Goal: Navigation & Orientation: Find specific page/section

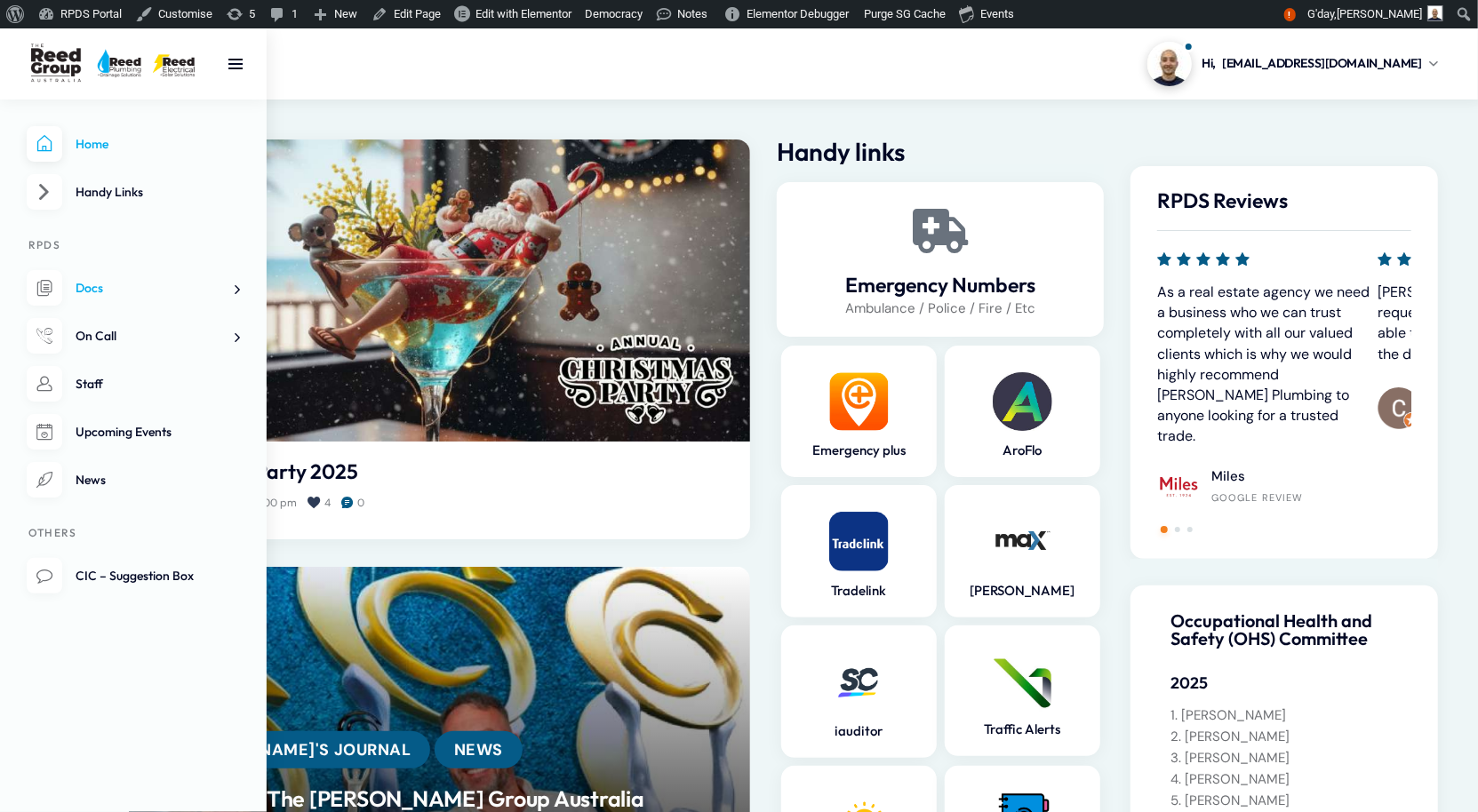
click at [99, 296] on span "Docs" at bounding box center [89, 288] width 28 height 16
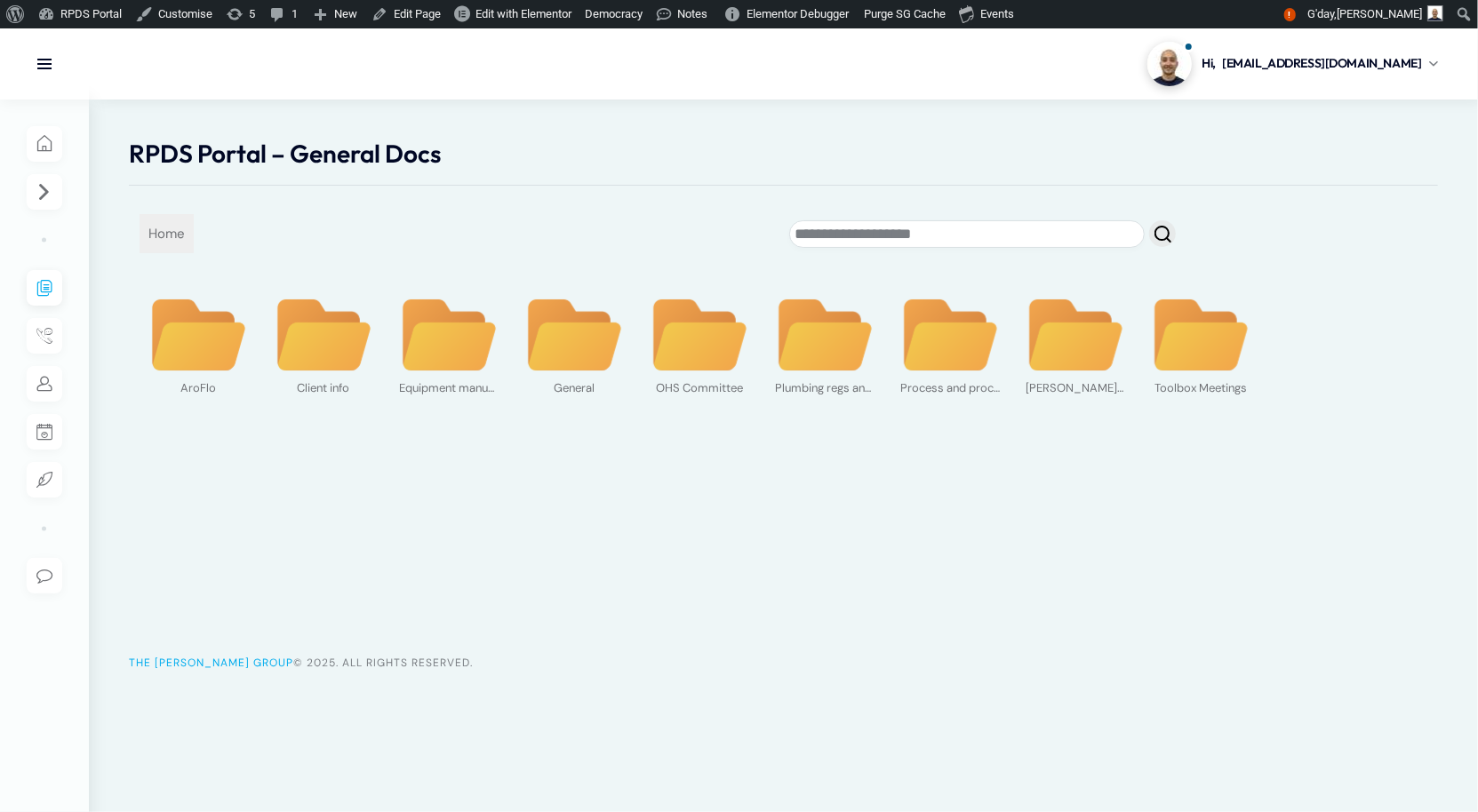
click at [1048, 374] on img at bounding box center [1075, 335] width 99 height 76
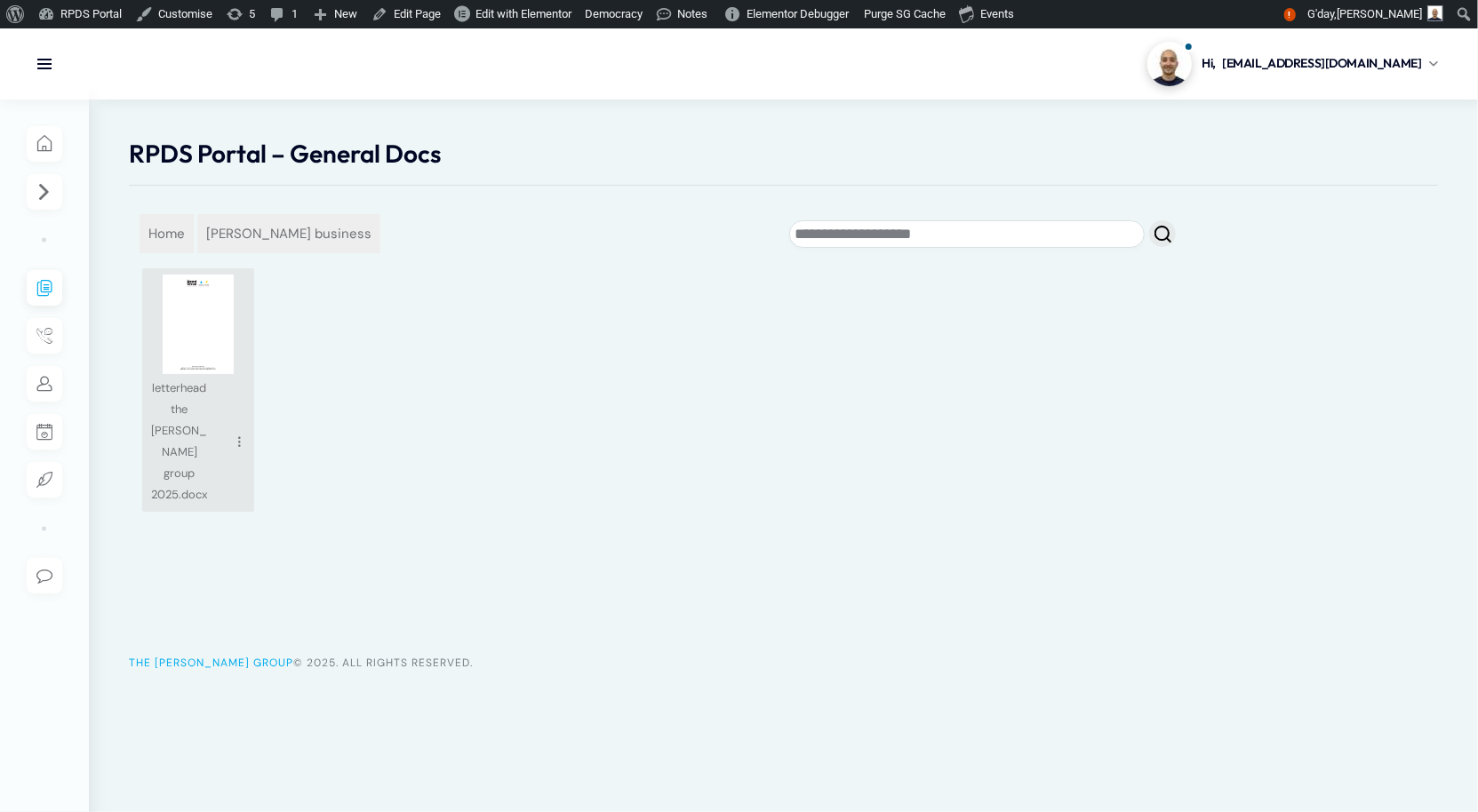
click at [227, 366] on img at bounding box center [198, 324] width 99 height 99
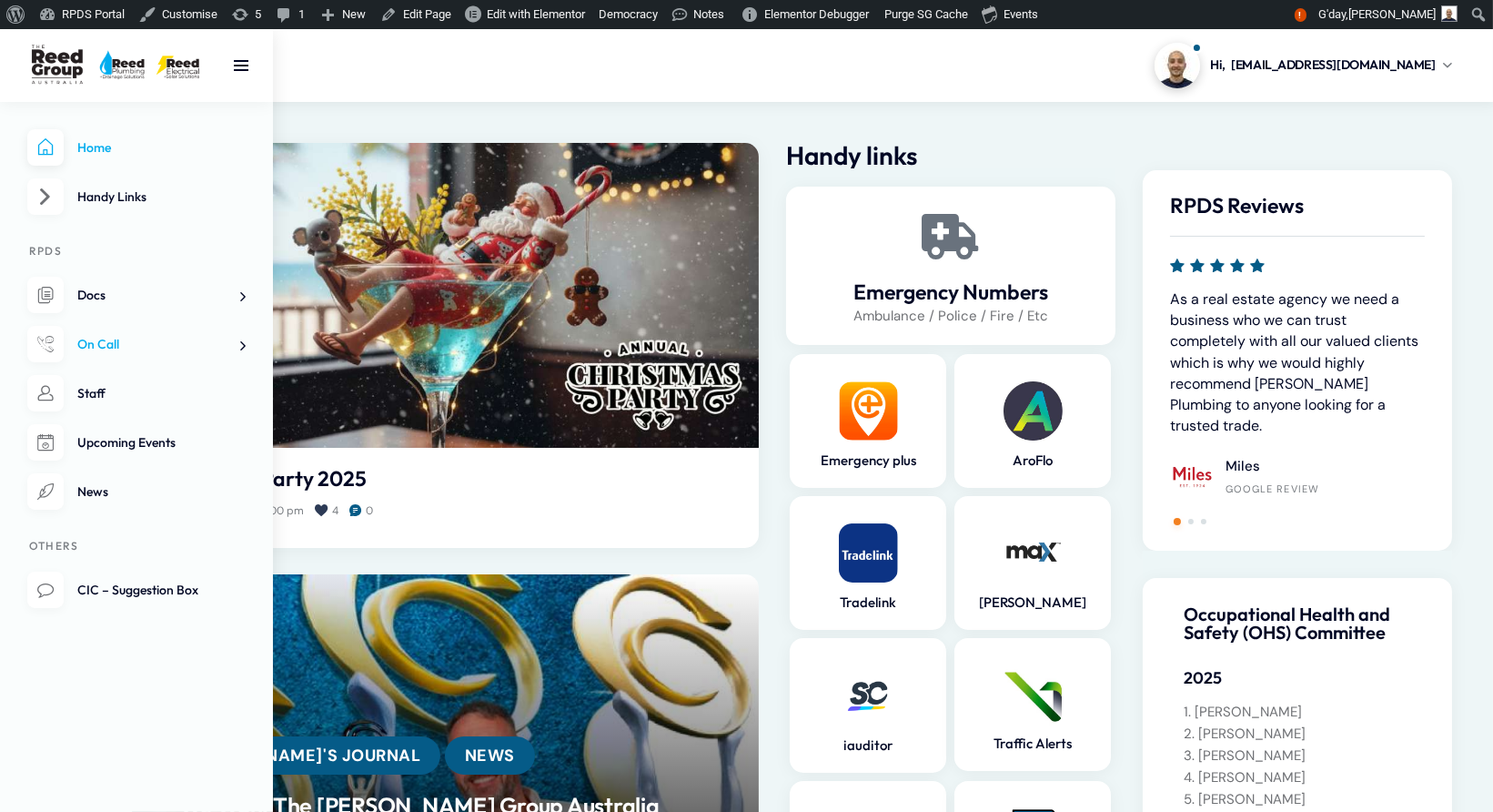
click at [83, 342] on span "On Call" at bounding box center [98, 344] width 42 height 17
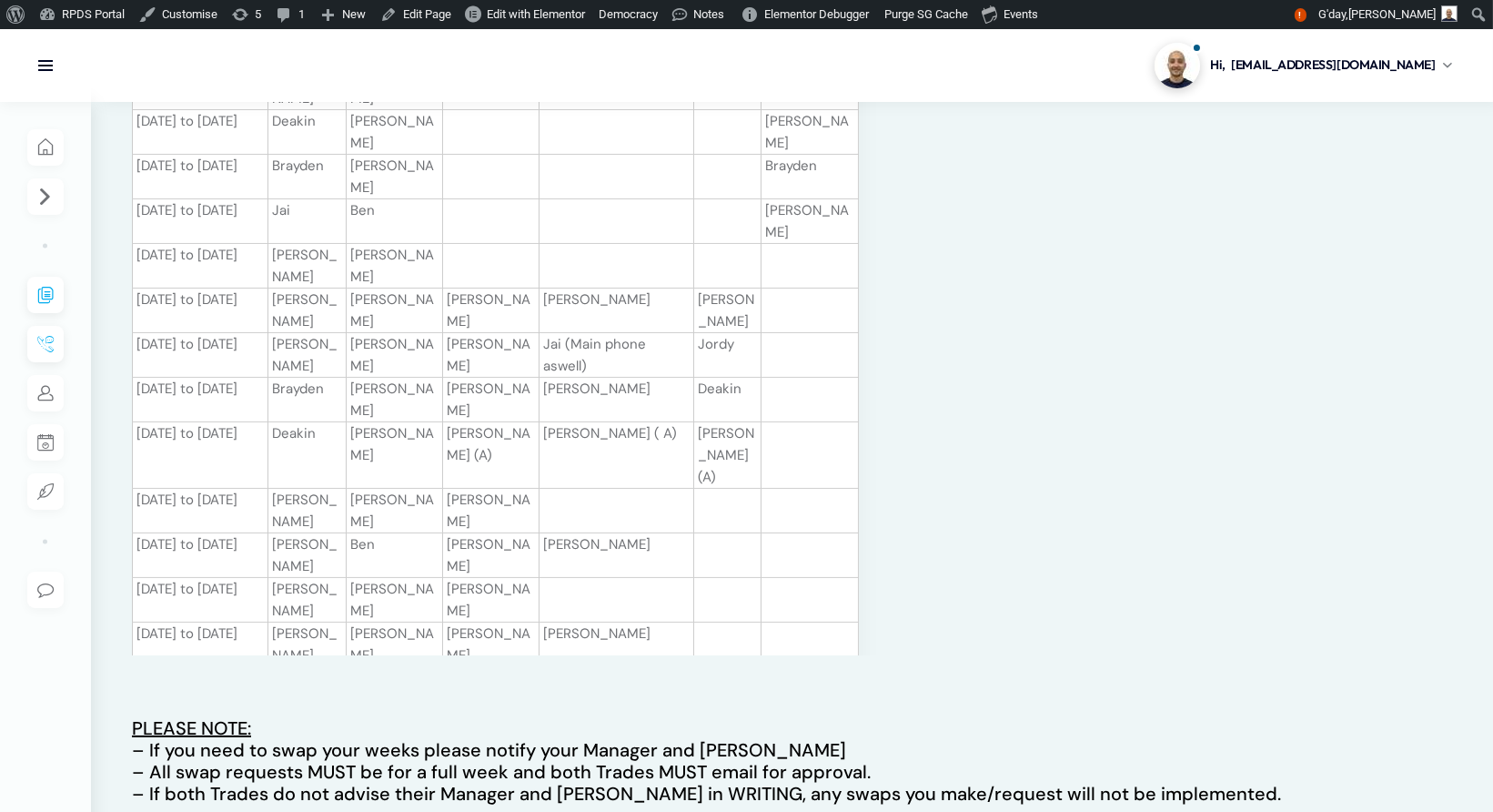
scroll to position [464, 0]
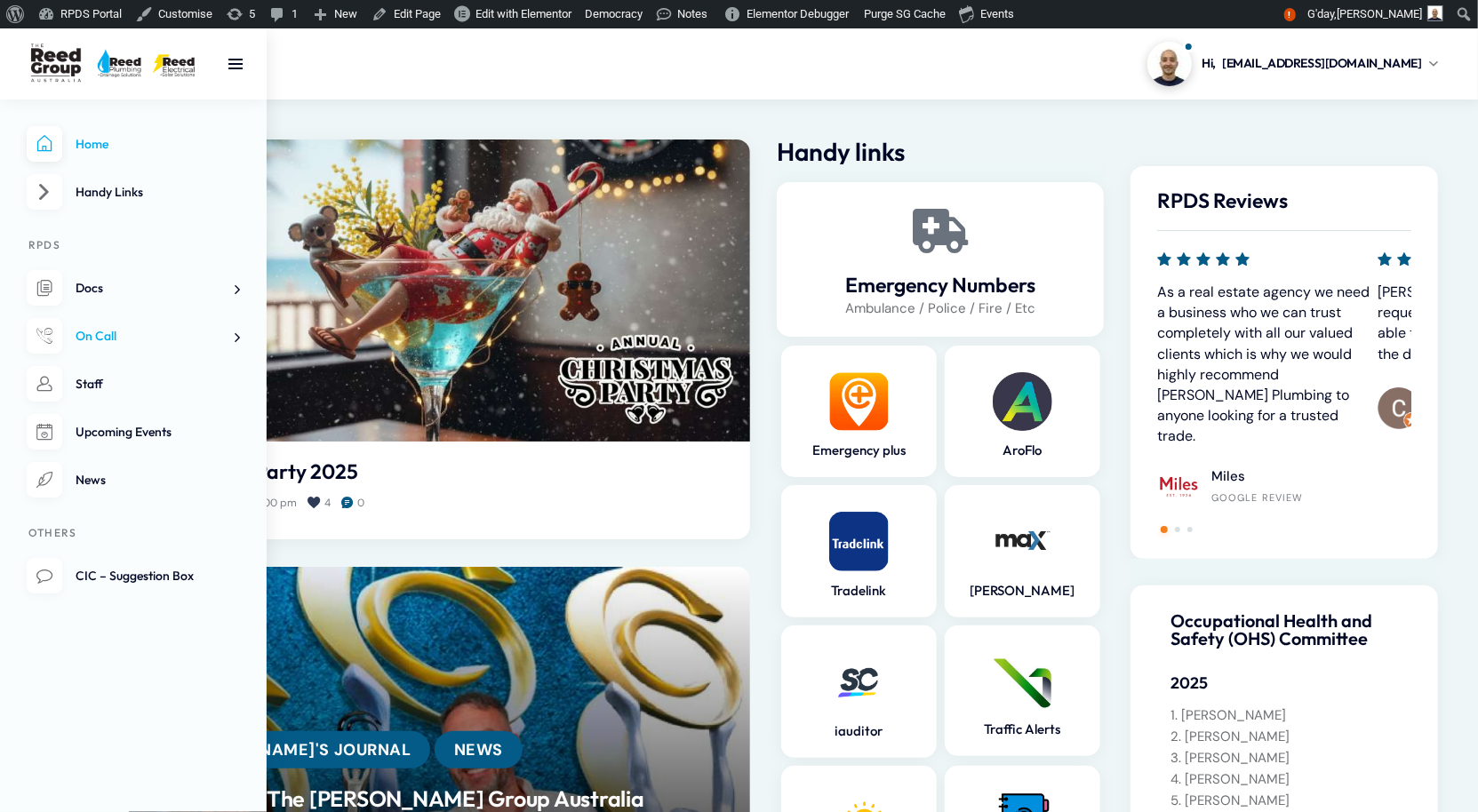
click at [100, 344] on span "On Call" at bounding box center [96, 336] width 41 height 16
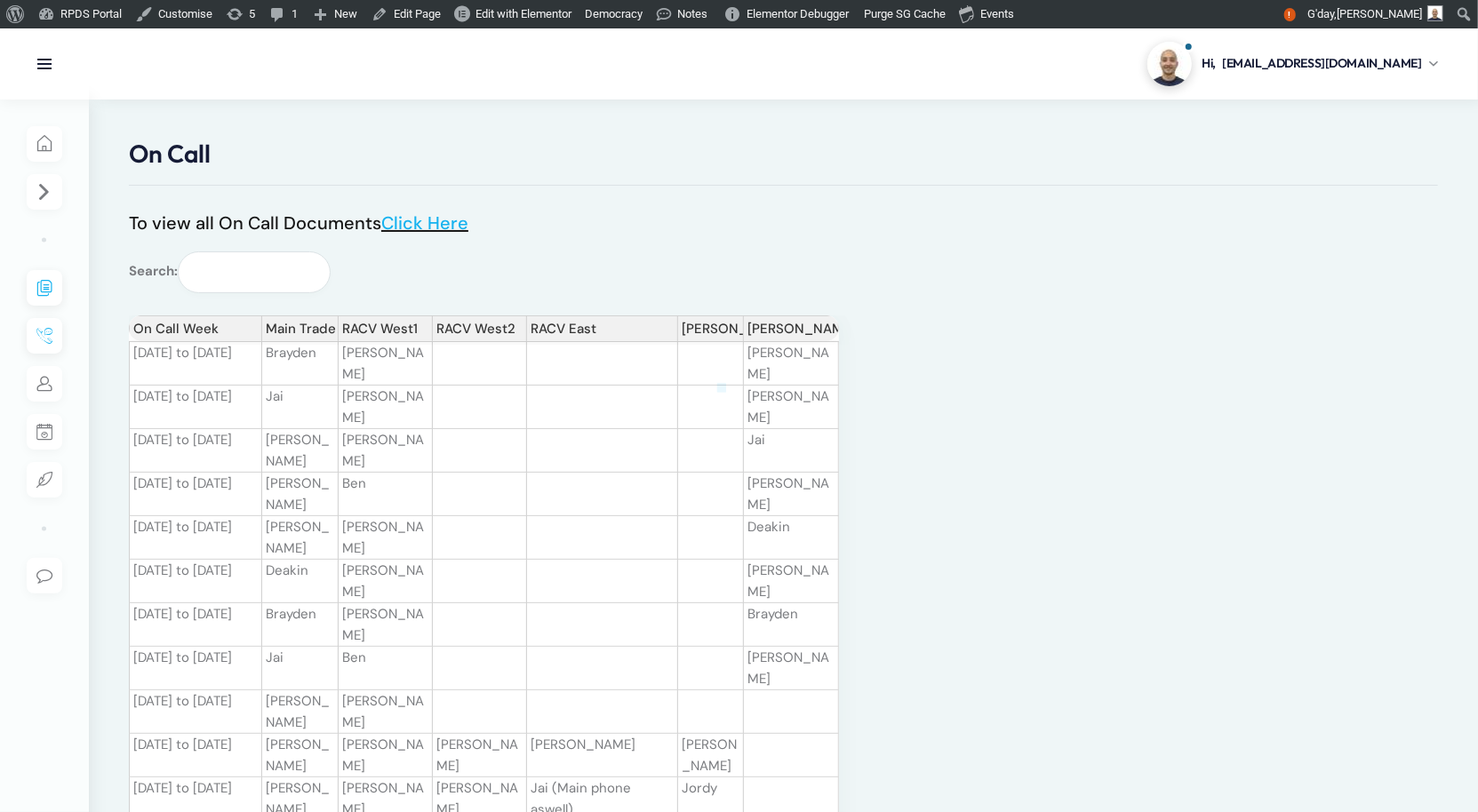
click at [478, 238] on div at bounding box center [739, 406] width 1478 height 812
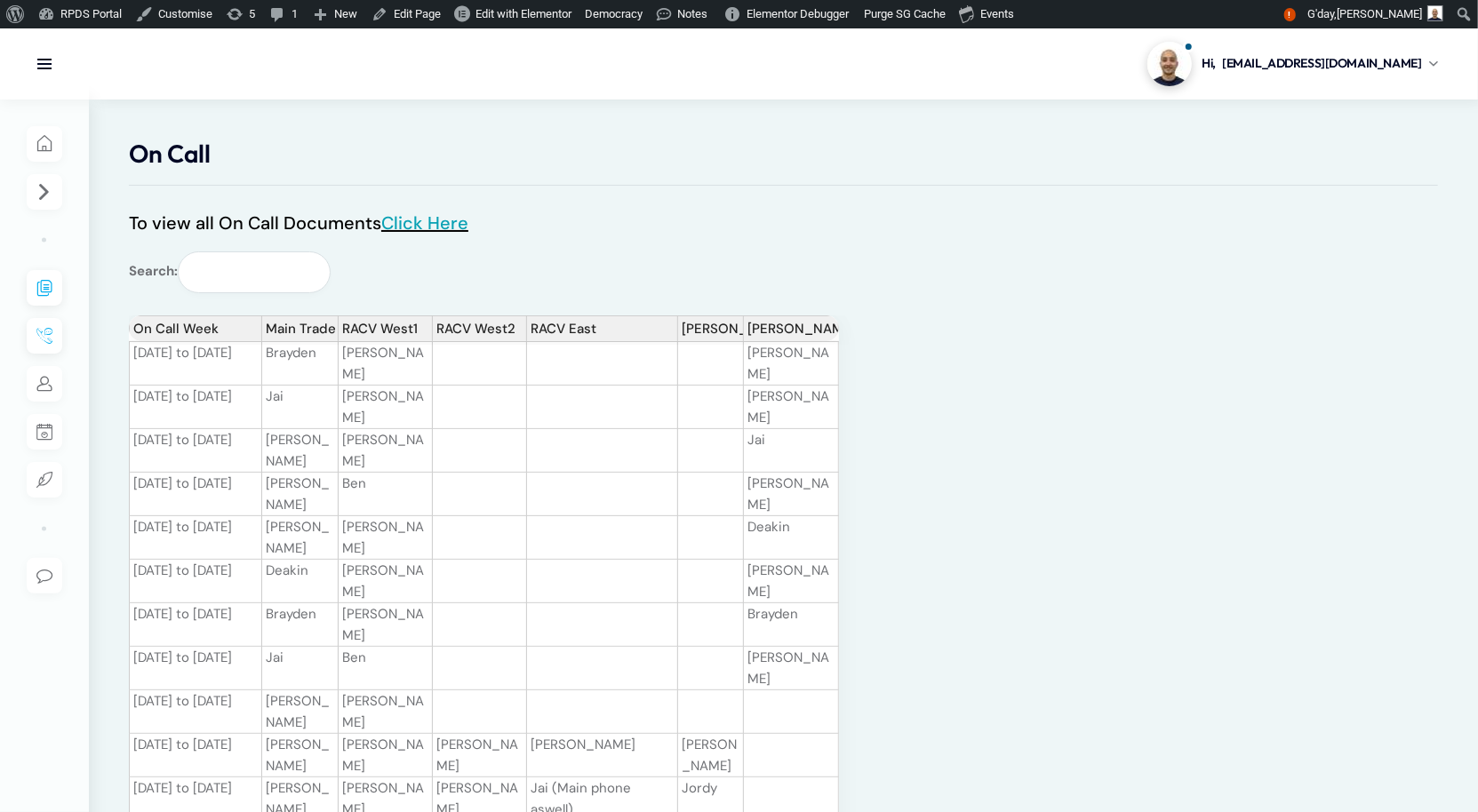
click at [464, 235] on link "Click Here" at bounding box center [424, 223] width 87 height 23
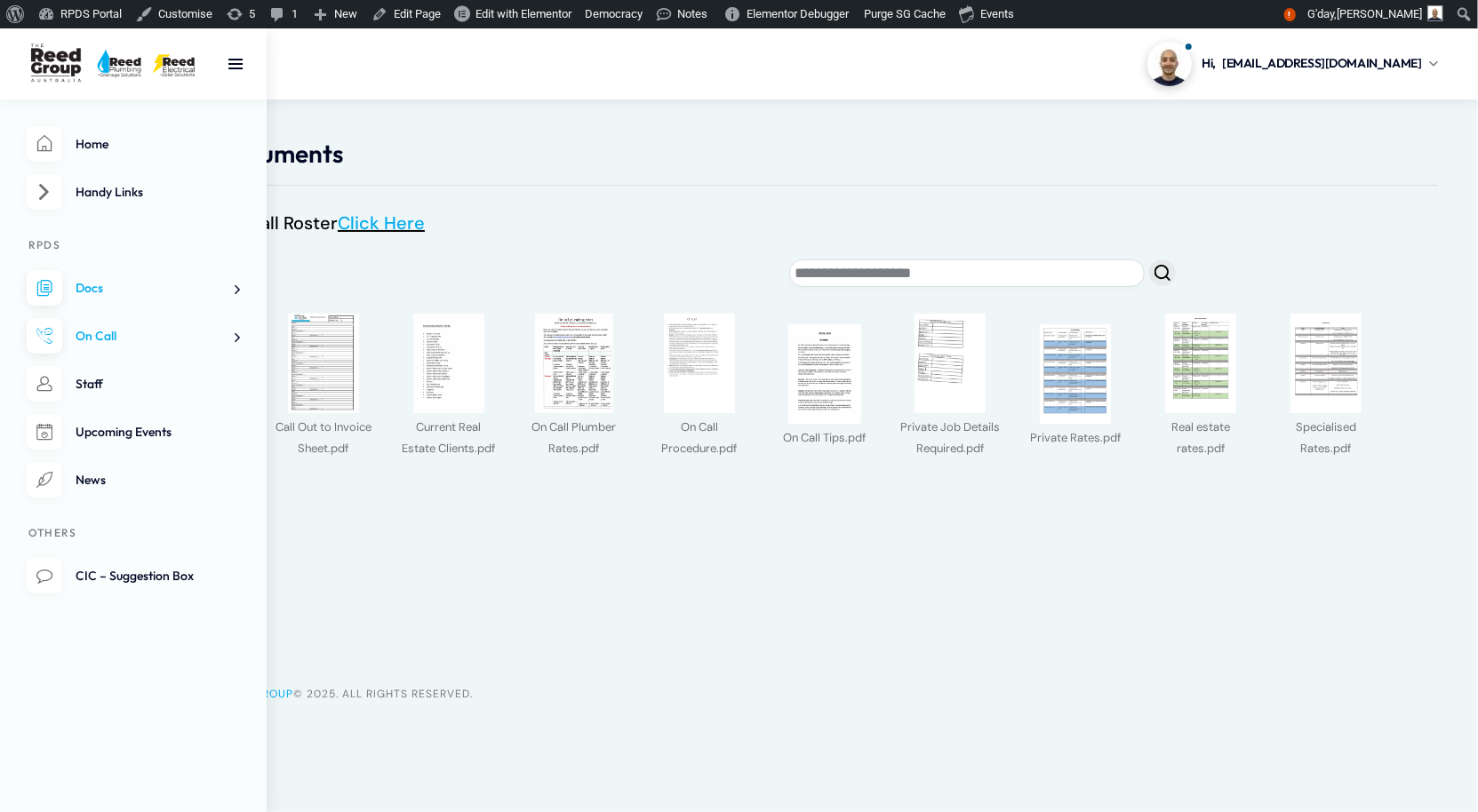
click at [128, 355] on link "On Call" at bounding box center [134, 336] width 213 height 37
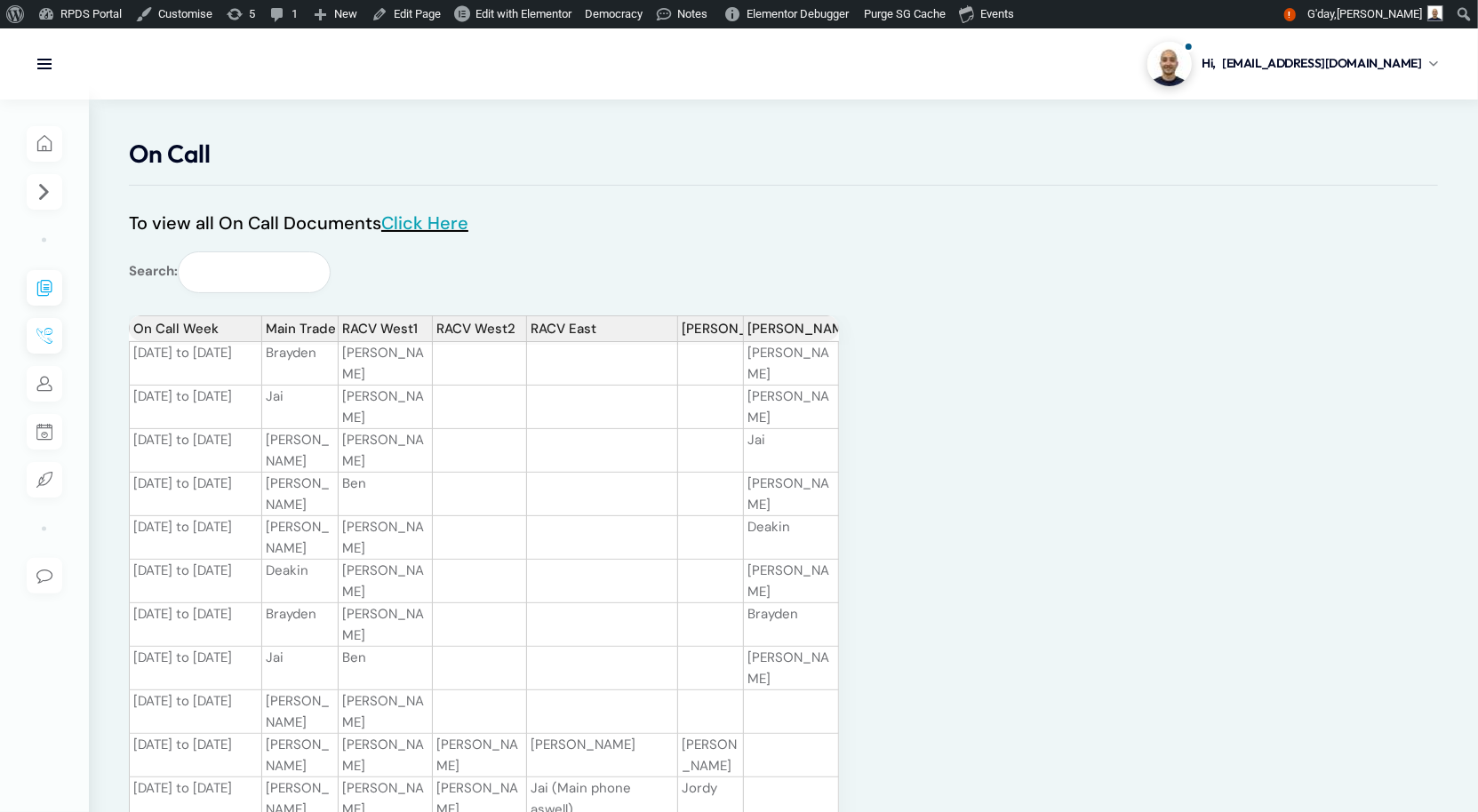
click at [445, 235] on link "Click Here" at bounding box center [424, 223] width 87 height 23
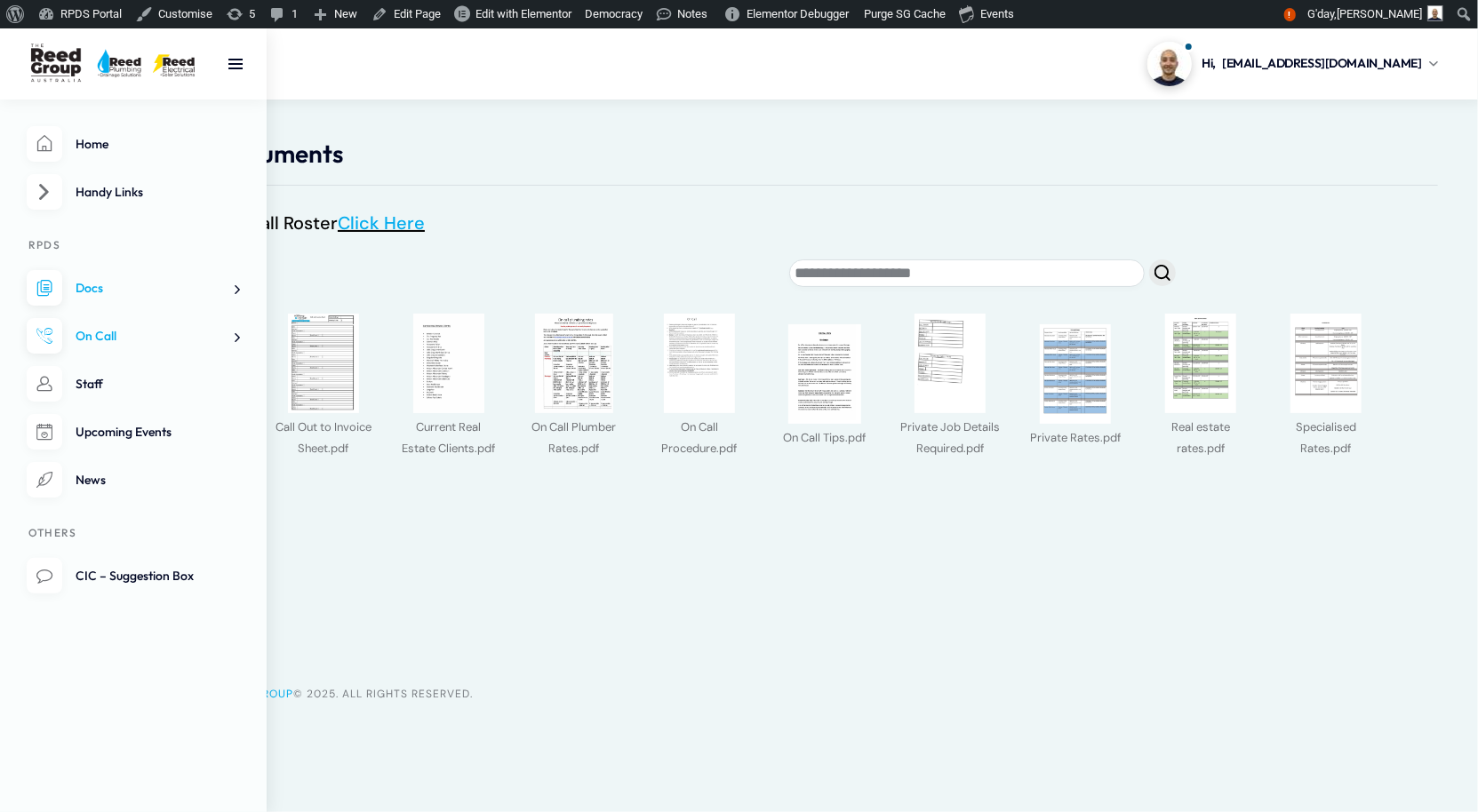
click at [95, 307] on link "Docs" at bounding box center [134, 288] width 213 height 37
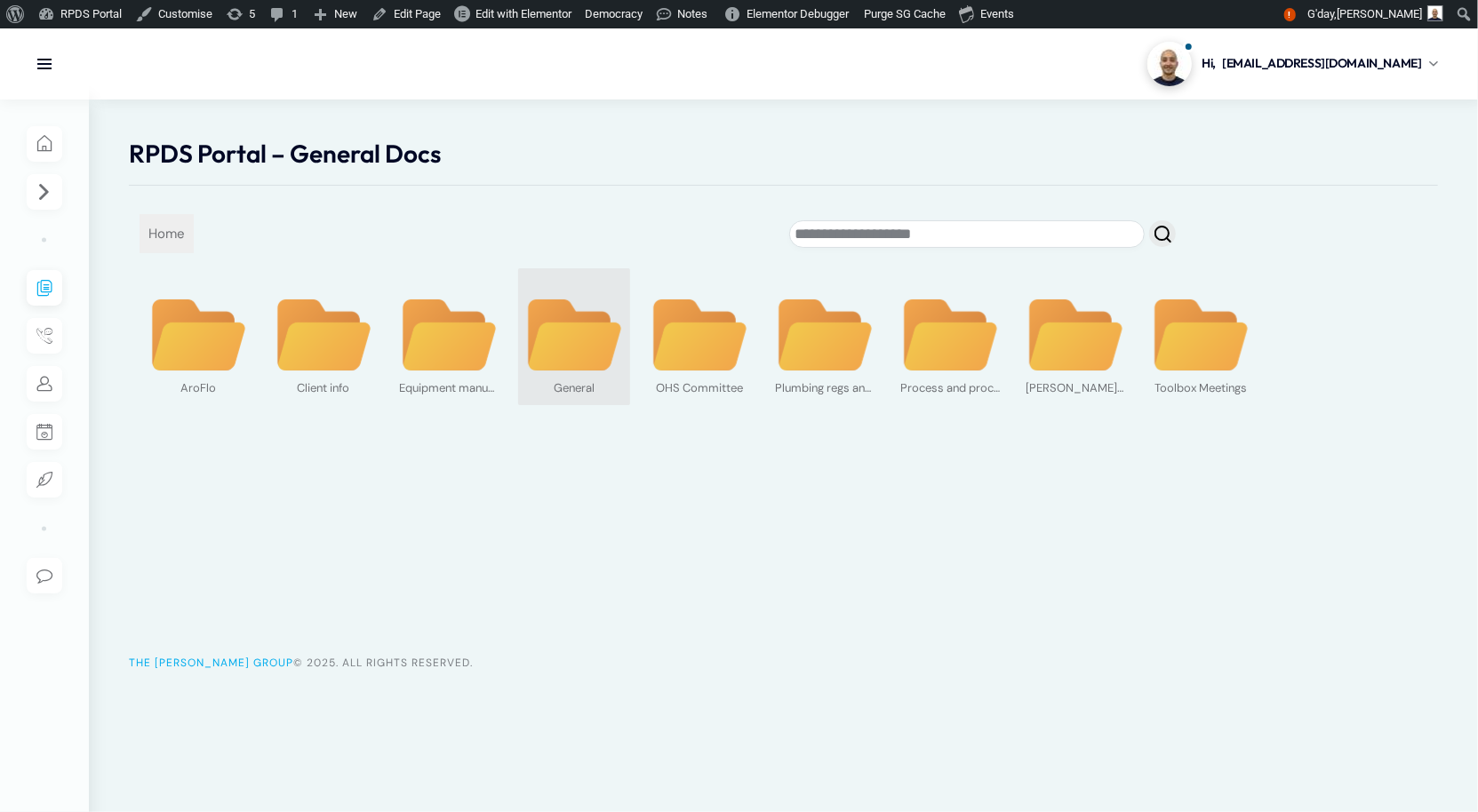
click at [599, 374] on img at bounding box center [574, 335] width 99 height 76
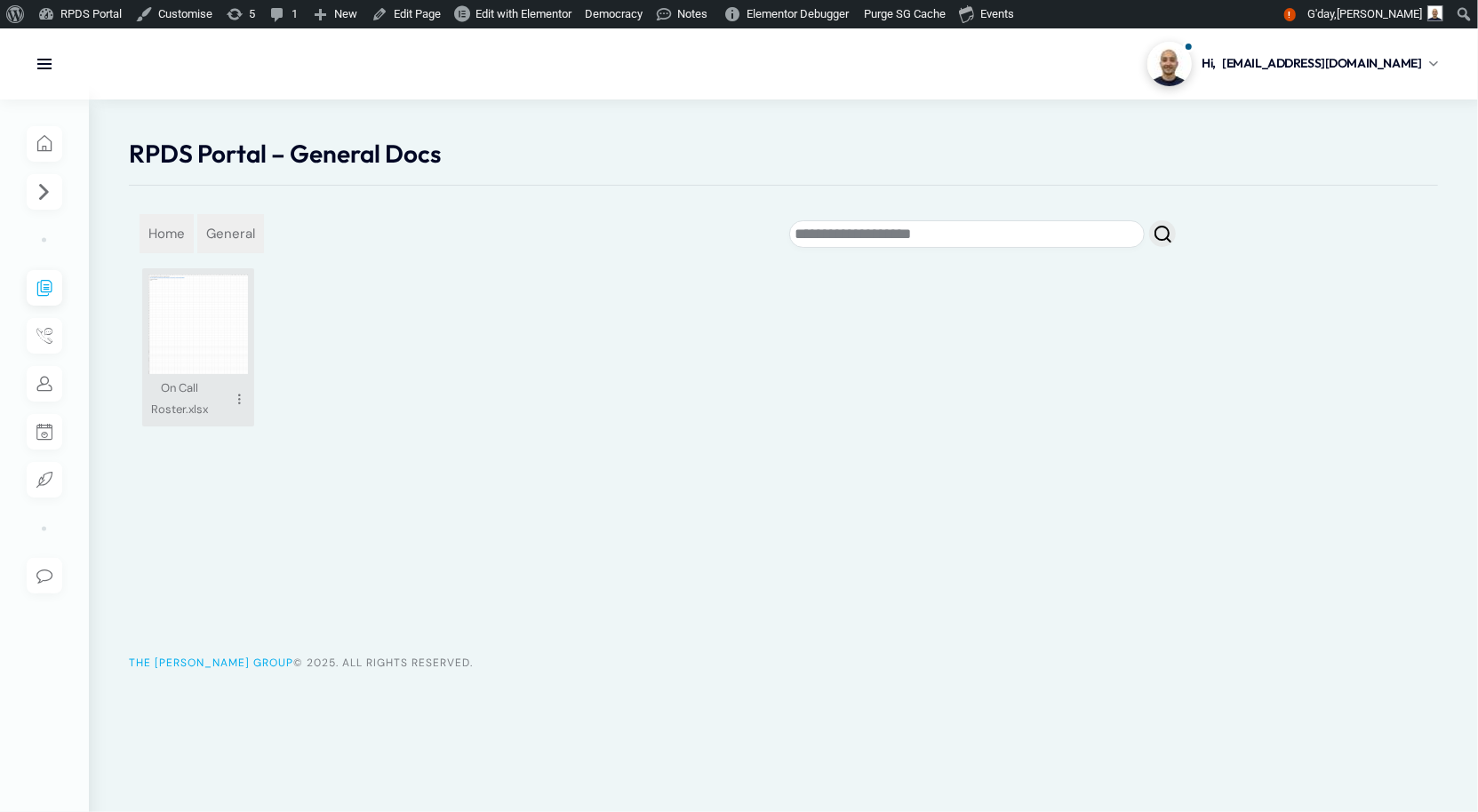
click at [242, 374] on img at bounding box center [198, 324] width 99 height 99
